Goal: Download file/media

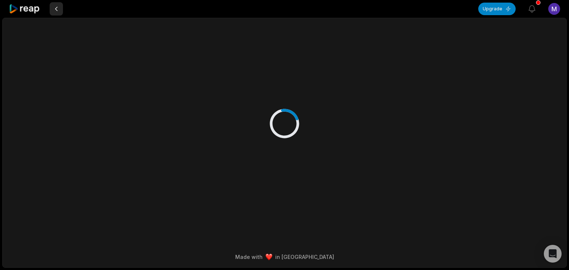
click at [56, 5] on button at bounding box center [56, 8] width 13 height 13
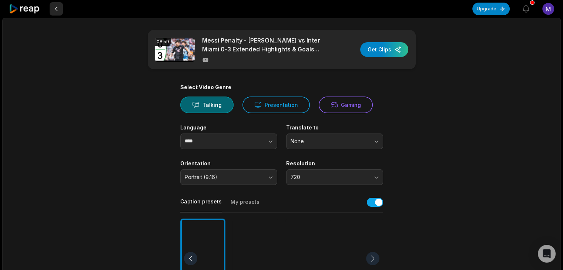
click at [57, 11] on button at bounding box center [56, 8] width 13 height 13
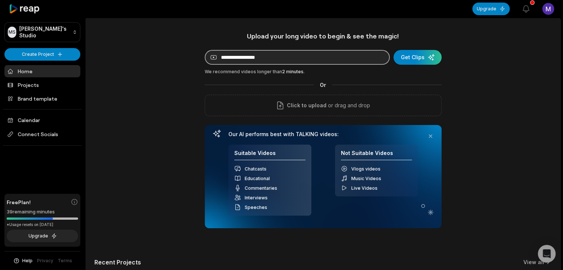
click at [244, 60] on input at bounding box center [297, 57] width 185 height 15
paste input "**********"
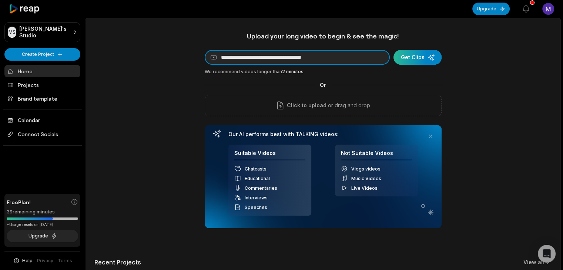
type input "**********"
click at [429, 57] on div "submit" at bounding box center [418, 57] width 48 height 15
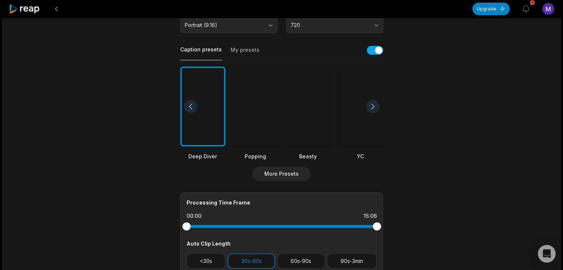
scroll to position [185, 0]
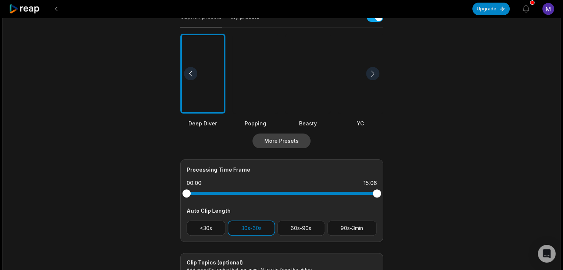
click at [292, 140] on button "More Presets" at bounding box center [282, 141] width 58 height 15
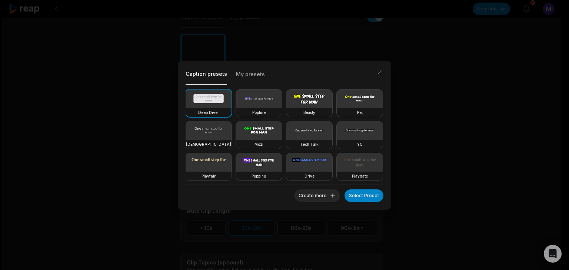
click at [282, 134] on video at bounding box center [259, 130] width 46 height 19
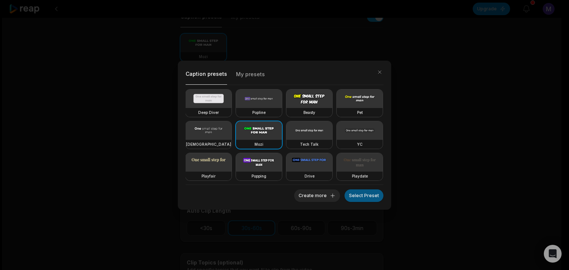
click at [368, 198] on button "Select Preset" at bounding box center [363, 196] width 39 height 13
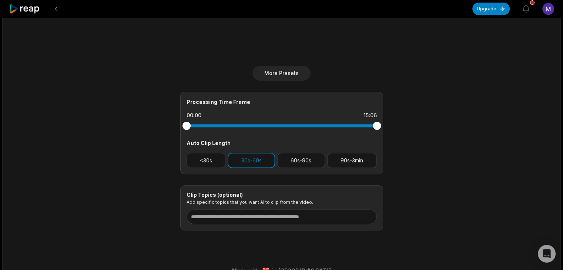
scroll to position [259, 0]
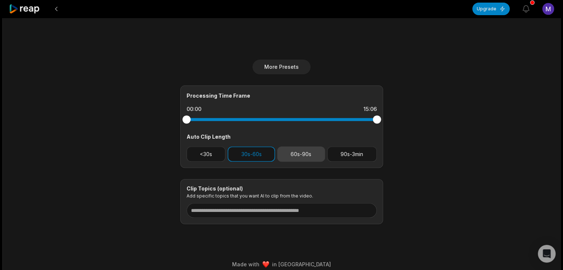
click at [294, 153] on button "60s-90s" at bounding box center [301, 154] width 48 height 15
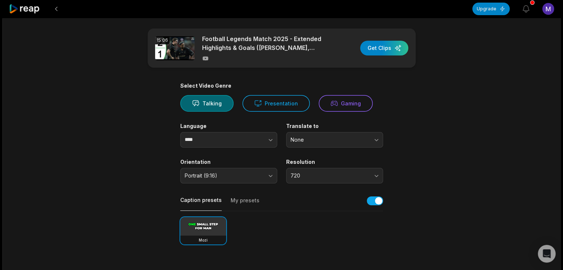
scroll to position [0, 0]
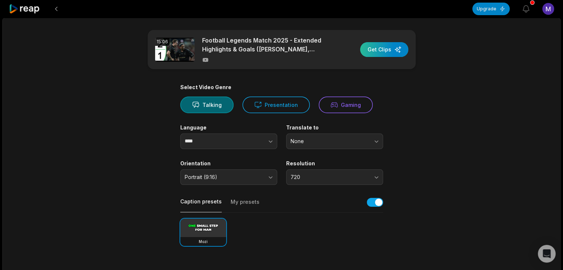
click at [385, 50] on div "button" at bounding box center [384, 49] width 48 height 15
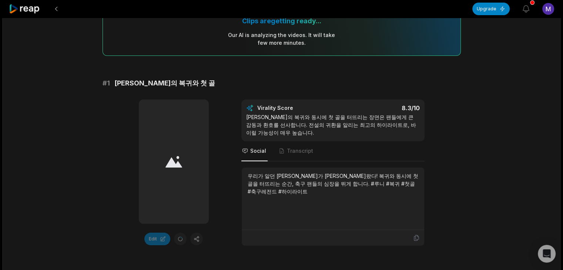
scroll to position [74, 0]
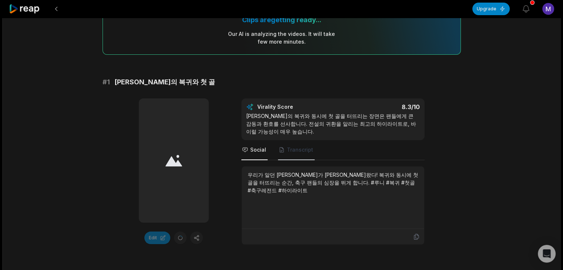
click at [300, 148] on span "Transcript" at bounding box center [300, 149] width 26 height 7
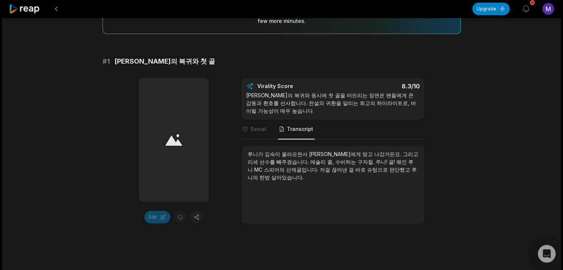
scroll to position [37, 0]
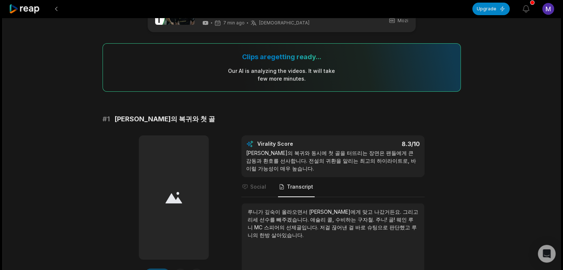
click at [165, 177] on div at bounding box center [174, 198] width 70 height 124
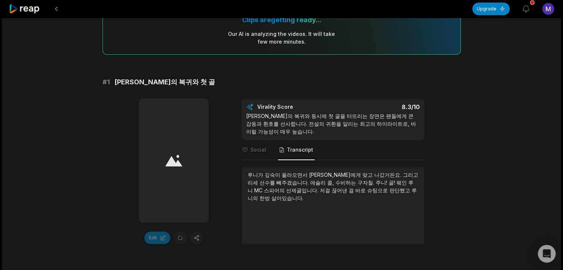
scroll to position [0, 0]
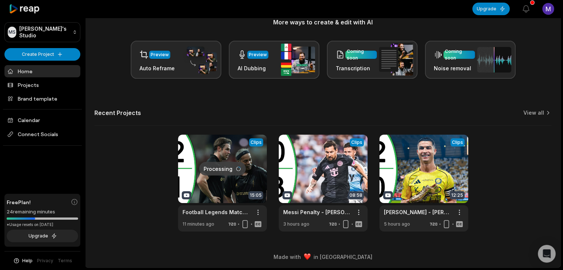
click at [213, 159] on link at bounding box center [222, 183] width 89 height 97
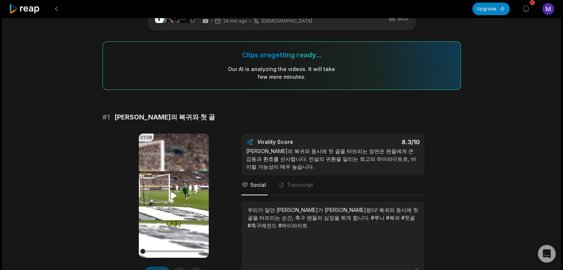
scroll to position [74, 0]
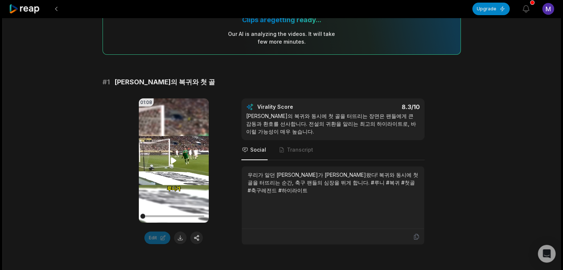
click at [172, 161] on icon at bounding box center [174, 161] width 6 height 6
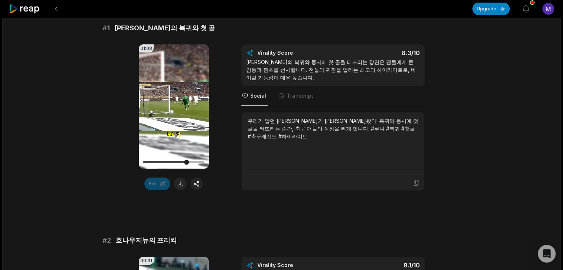
scroll to position [111, 0]
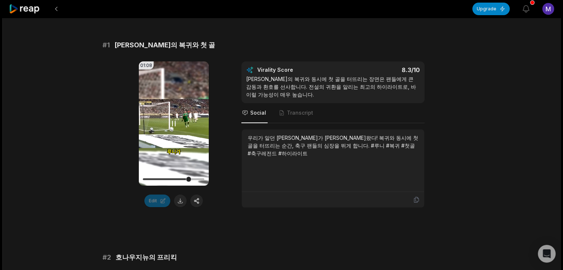
click at [174, 122] on icon at bounding box center [173, 123] width 9 height 9
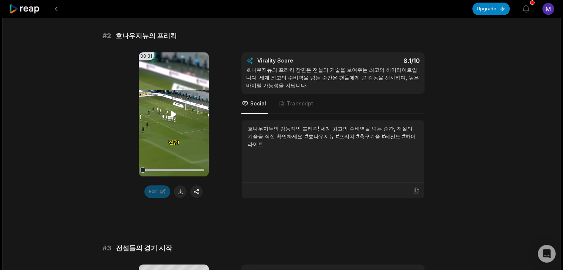
scroll to position [333, 0]
click at [170, 115] on icon at bounding box center [173, 114] width 9 height 9
click at [176, 110] on icon at bounding box center [173, 114] width 9 height 9
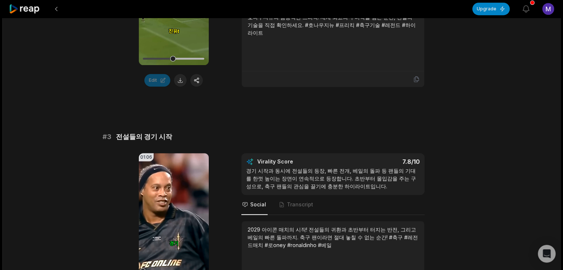
scroll to position [518, 0]
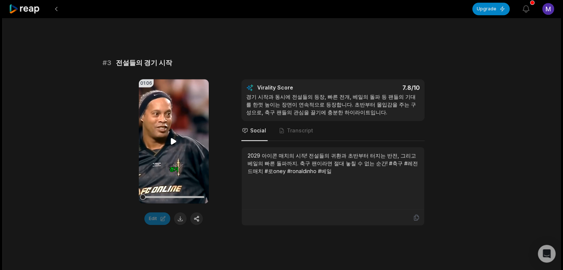
click at [170, 140] on div "01:06 Your browser does not support mp4 format." at bounding box center [174, 141] width 70 height 124
click at [172, 141] on icon at bounding box center [174, 142] width 6 height 6
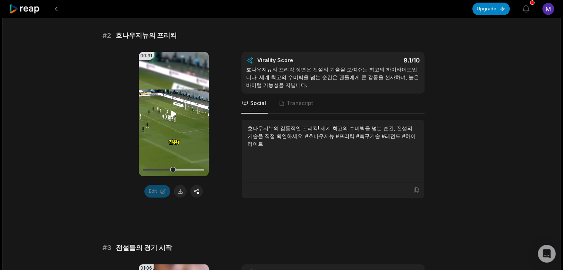
scroll to position [481, 0]
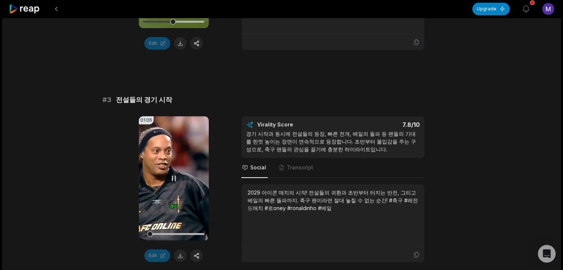
click at [175, 175] on icon at bounding box center [173, 178] width 9 height 9
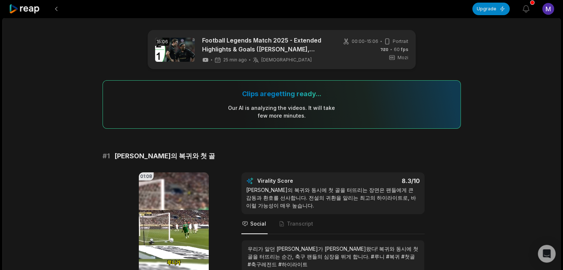
scroll to position [111, 0]
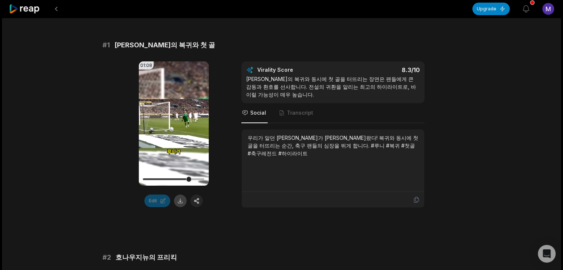
click at [181, 200] on button at bounding box center [180, 201] width 13 height 13
click at [140, 44] on span "[PERSON_NAME]의 복귀와 첫 골" at bounding box center [164, 45] width 101 height 10
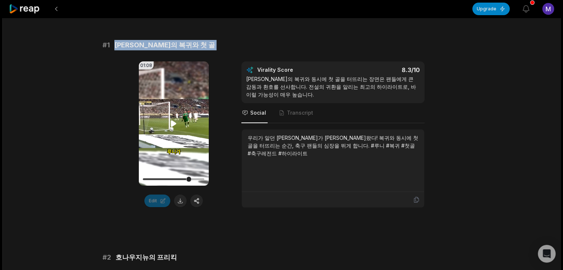
copy span "[PERSON_NAME]의 복귀와 첫 골"
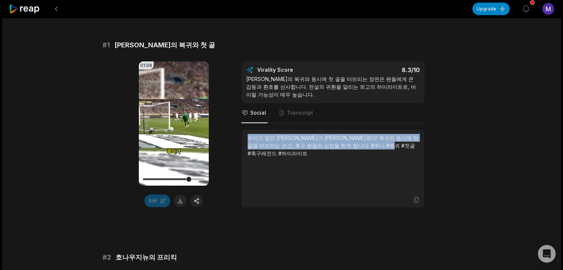
drag, startPoint x: 276, startPoint y: 156, endPoint x: 227, endPoint y: 139, distance: 51.3
click at [227, 139] on div "01:08 Your browser does not support mp4 format. Edit Virality Score 8.3 /10 [PE…" at bounding box center [282, 134] width 358 height 147
copy div "우리가 알던 [PERSON_NAME]가 [PERSON_NAME]왔다! 복귀와 동시에 첫 골을 터뜨리는 순간, 축구 팬들의 심장을 뛰게 합니다.…"
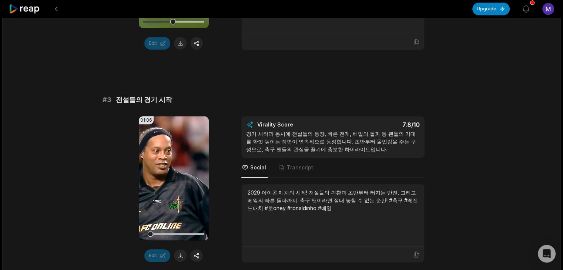
scroll to position [296, 0]
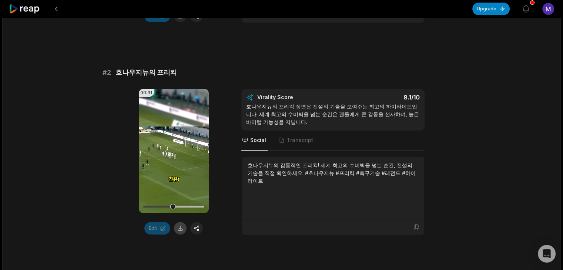
click at [182, 227] on button at bounding box center [180, 228] width 13 height 13
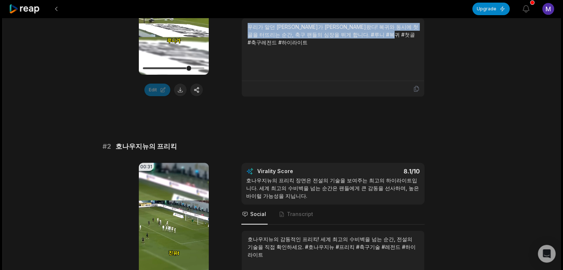
scroll to position [333, 0]
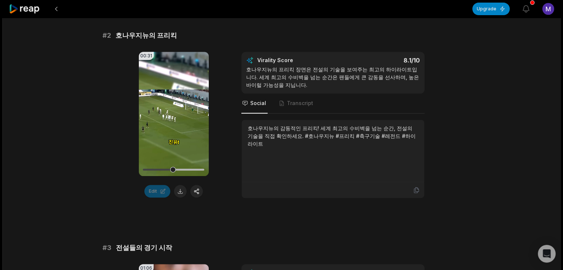
click at [138, 37] on span "호나우지뉴의 프리킥" at bounding box center [146, 35] width 61 height 10
copy span "호나우지뉴의 프리킥"
click at [266, 131] on div "호나우지뉴의 감동적인 프리킥! 세계 최고의 수비벽을 넘는 순간, 전설의 기술을 직접 확인하세요. #호나우지뉴 #프리킥 #축구기술 #레전드 #하…" at bounding box center [333, 135] width 171 height 23
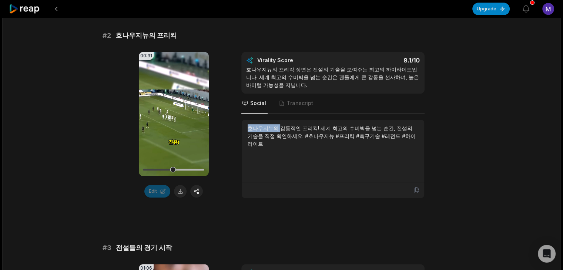
click at [266, 131] on div "호나우지뉴의 감동적인 프리킥! 세계 최고의 수비벽을 넘는 순간, 전설의 기술을 직접 확인하세요. #호나우지뉴 #프리킥 #축구기술 #레전드 #하…" at bounding box center [333, 135] width 171 height 23
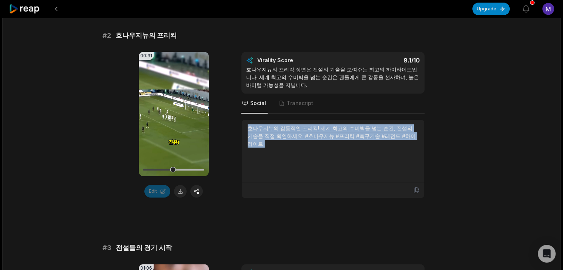
click at [266, 131] on div "호나우지뉴의 감동적인 프리킥! 세계 최고의 수비벽을 넘는 순간, 전설의 기술을 직접 확인하세요. #호나우지뉴 #프리킥 #축구기술 #레전드 #하…" at bounding box center [333, 135] width 171 height 23
copy div "호나우지뉴의 감동적인 프리킥! 세계 최고의 수비벽을 넘는 순간, 전설의 기술을 직접 확인하세요. #호나우지뉴 #프리킥 #축구기술 #레전드 #하…"
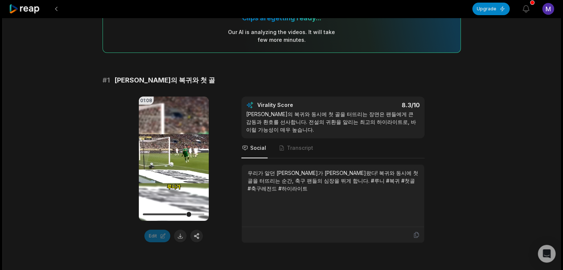
scroll to position [74, 0]
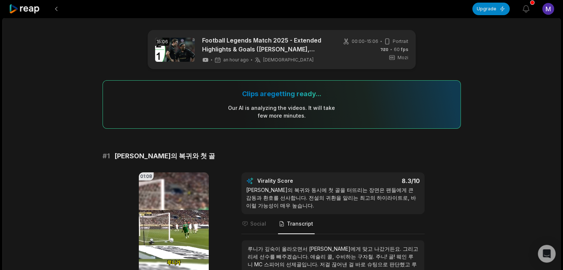
click at [38, 3] on div at bounding box center [25, 9] width 32 height 18
click at [38, 7] on icon at bounding box center [24, 9] width 31 height 10
